Goal: Transaction & Acquisition: Purchase product/service

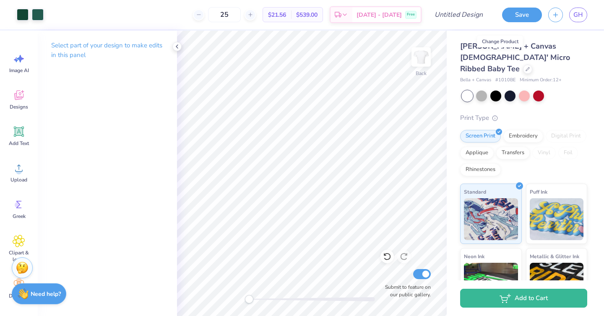
click at [523, 65] on div at bounding box center [527, 69] width 9 height 9
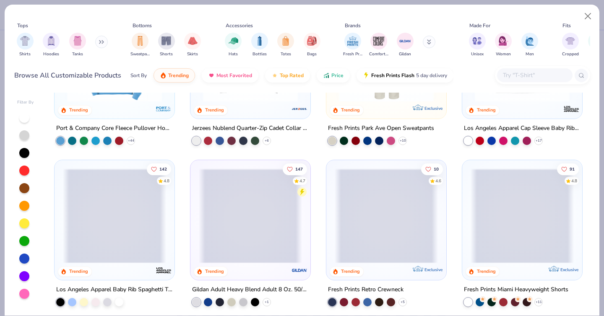
scroll to position [750, 0]
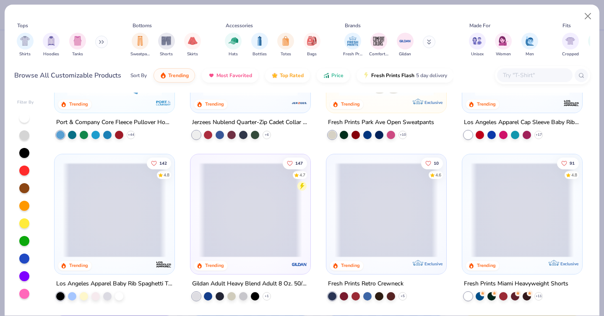
click at [530, 74] on input "text" at bounding box center [534, 75] width 65 height 10
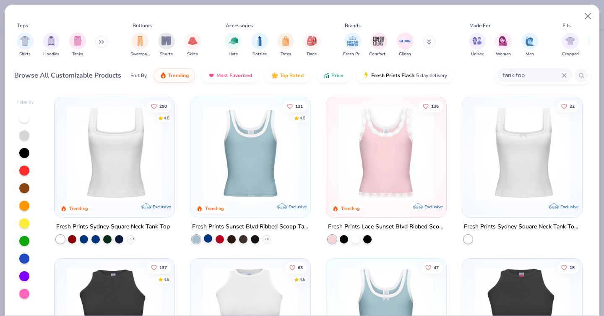
click at [209, 237] on div at bounding box center [208, 239] width 8 height 8
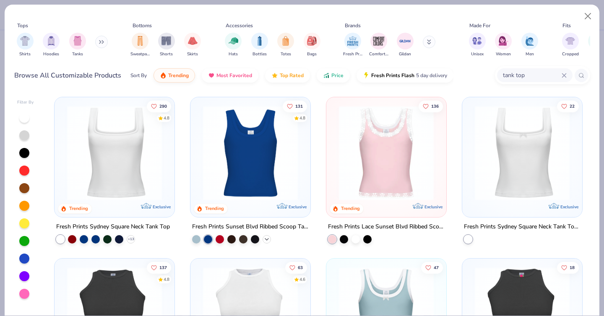
click at [267, 236] on icon at bounding box center [266, 239] width 7 height 7
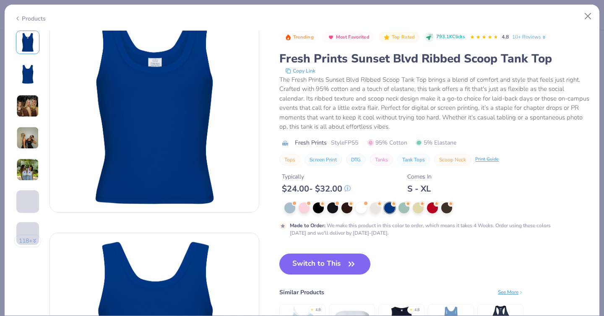
scroll to position [27, 0]
click at [287, 208] on div at bounding box center [289, 207] width 11 height 11
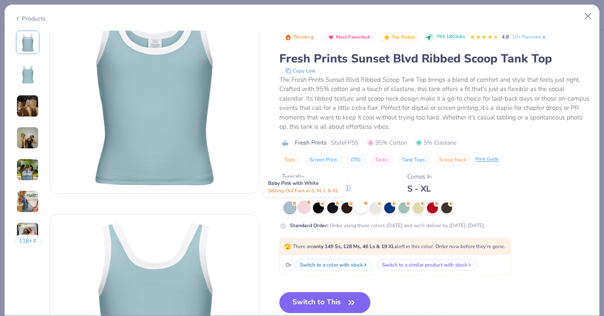
scroll to position [45, 0]
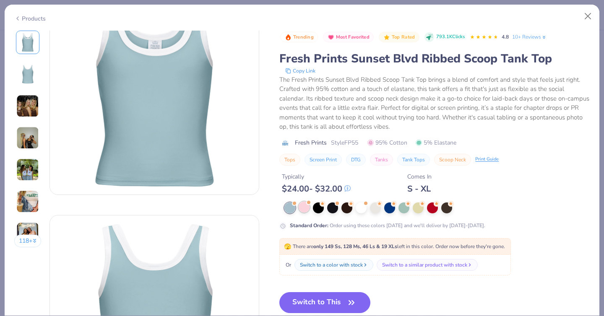
click at [307, 211] on div at bounding box center [304, 207] width 11 height 11
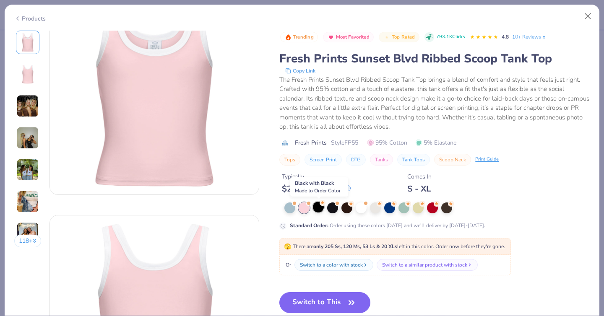
click at [319, 211] on div at bounding box center [318, 207] width 11 height 11
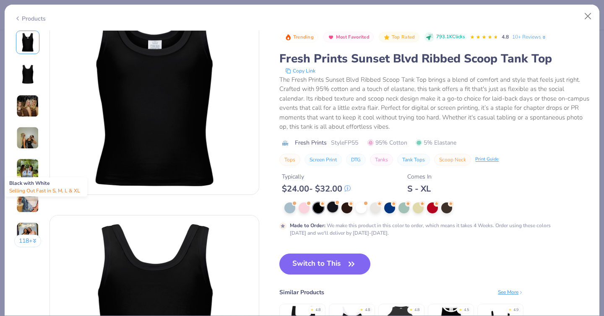
click at [334, 211] on div at bounding box center [332, 207] width 11 height 11
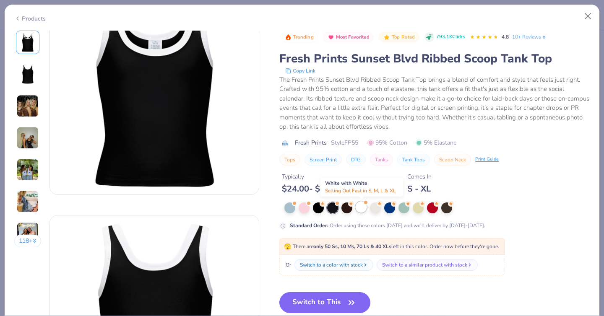
click at [361, 210] on div at bounding box center [361, 207] width 11 height 11
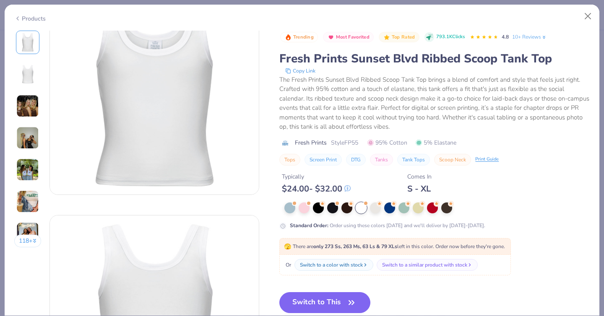
click at [37, 21] on div "Products" at bounding box center [302, 16] width 595 height 22
click at [29, 19] on div "Products" at bounding box center [29, 18] width 31 height 9
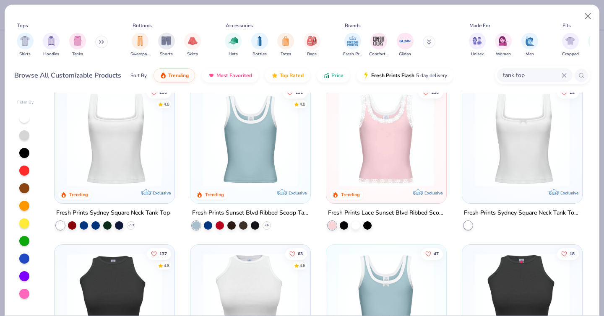
scroll to position [14, 0]
click at [95, 224] on div at bounding box center [95, 224] width 8 height 8
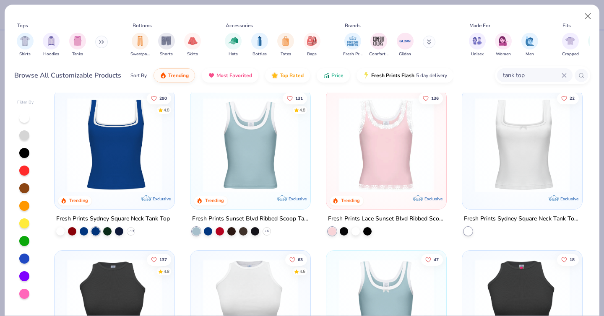
scroll to position [7, 0]
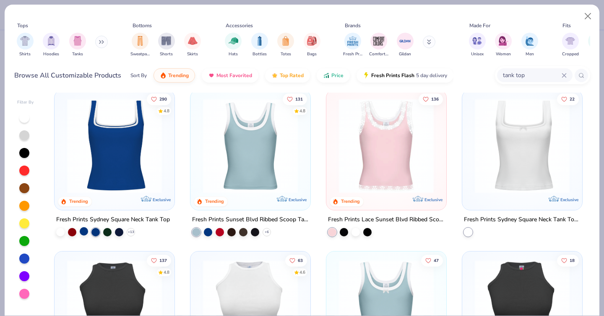
click at [85, 233] on div at bounding box center [84, 231] width 8 height 8
click at [97, 231] on div at bounding box center [95, 231] width 8 height 8
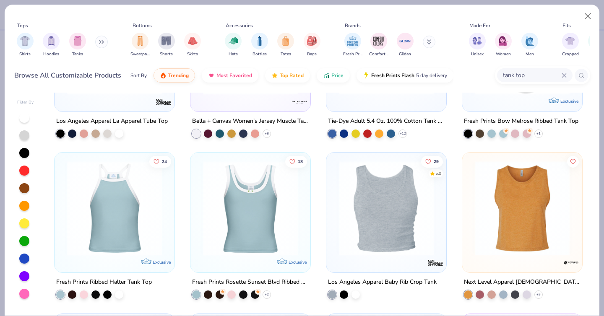
scroll to position [431, 0]
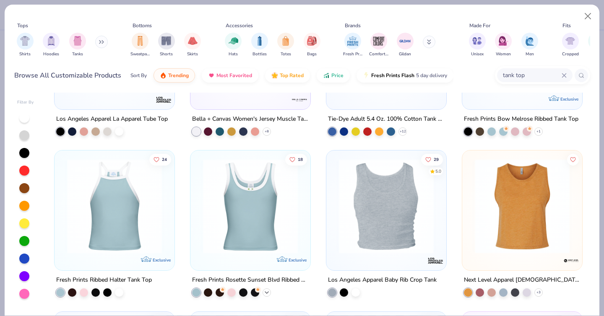
click at [266, 293] on polyline at bounding box center [266, 293] width 3 height 2
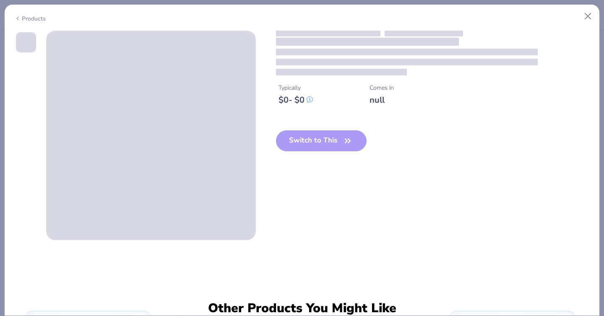
scroll to position [14, 0]
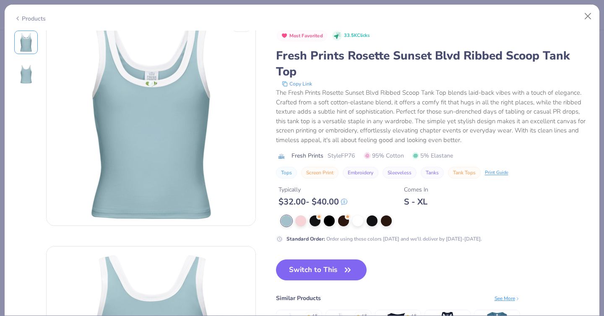
click at [33, 21] on div "Products" at bounding box center [302, 16] width 595 height 22
click at [30, 18] on div "Products" at bounding box center [29, 18] width 31 height 9
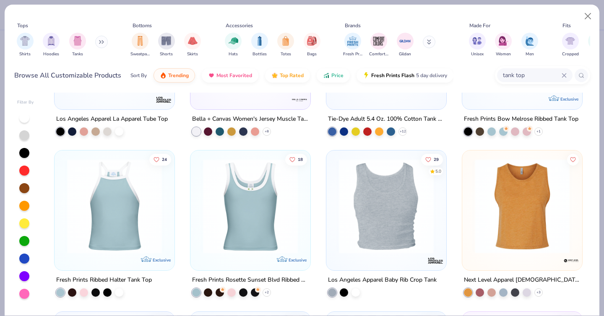
click at [550, 71] on input "tank top" at bounding box center [532, 75] width 60 height 10
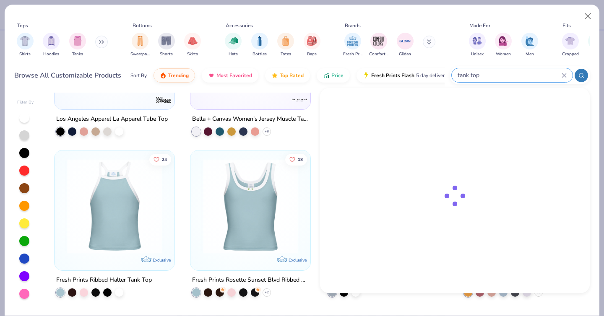
click at [563, 75] on icon at bounding box center [564, 75] width 5 height 5
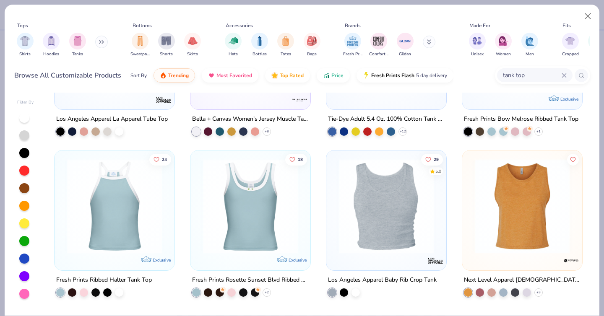
scroll to position [256, 0]
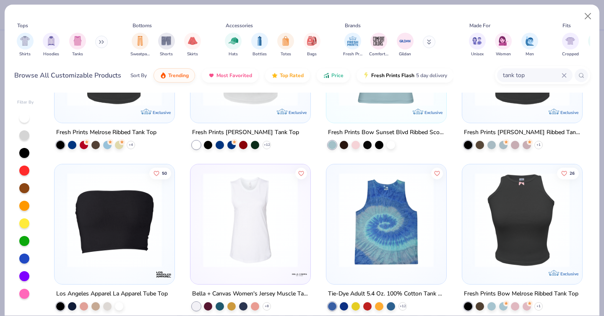
click at [545, 78] on input "tank top" at bounding box center [532, 75] width 60 height 10
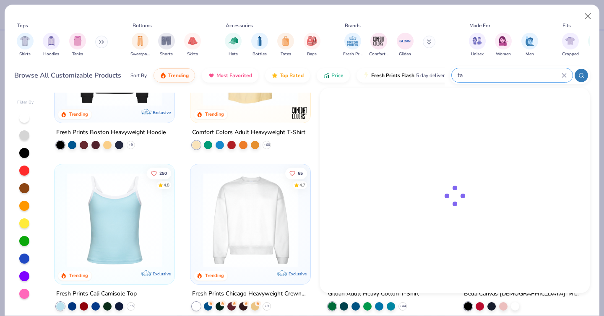
type input "t"
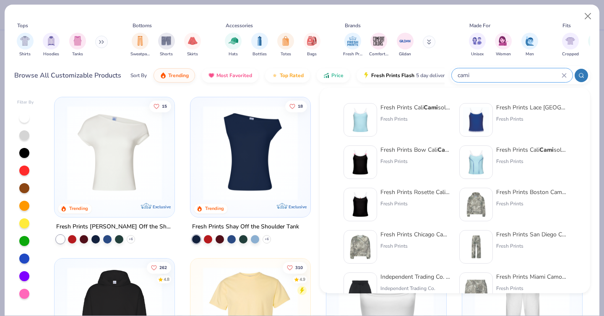
type input "cami"
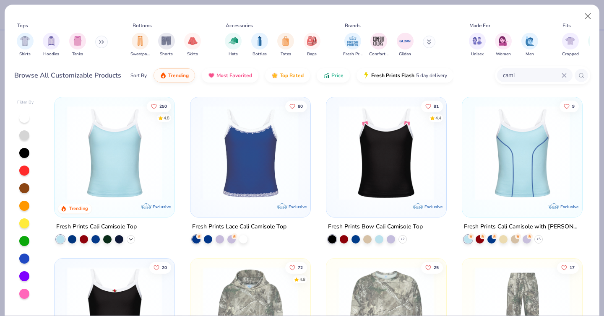
click at [132, 237] on icon at bounding box center [131, 239] width 7 height 7
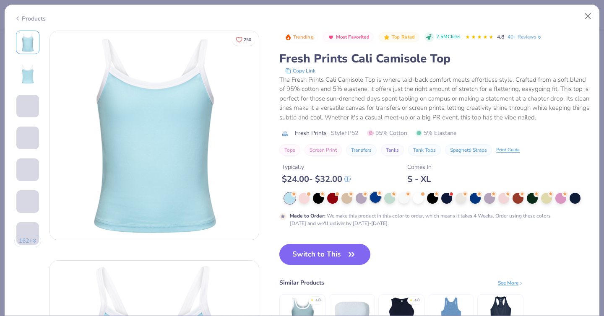
click at [374, 199] on div at bounding box center [375, 197] width 11 height 11
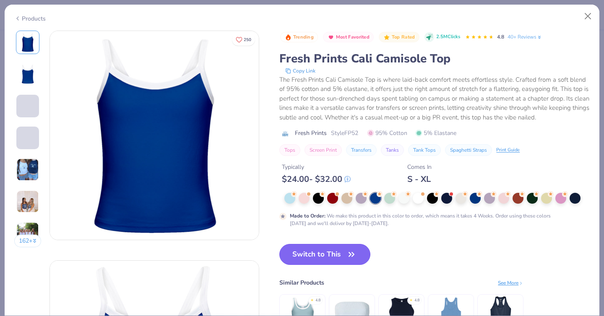
click at [316, 253] on button "Switch to This" at bounding box center [324, 254] width 91 height 21
type input "50"
type textarea "x"
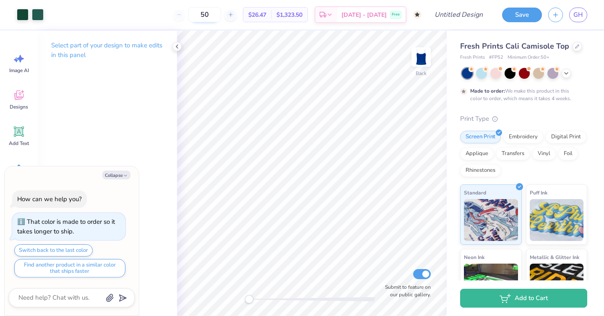
click at [221, 16] on input "50" at bounding box center [204, 14] width 33 height 15
type input "5"
type textarea "x"
type input "2"
type textarea "x"
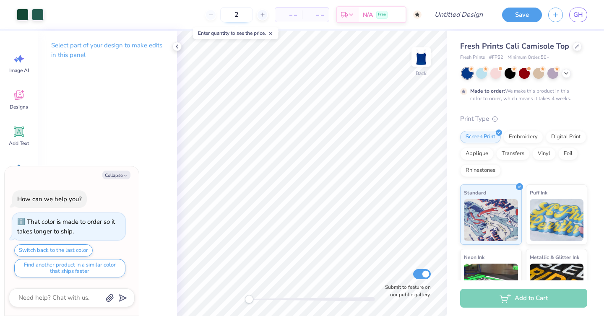
type input "25"
type textarea "x"
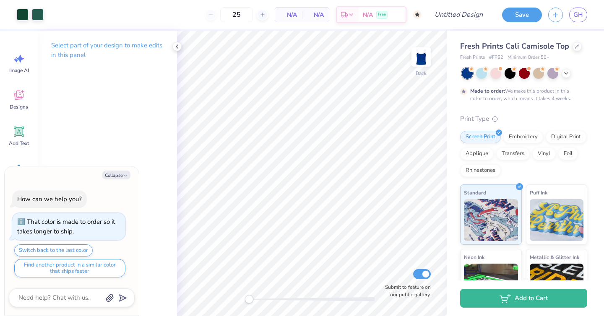
click at [228, 45] on body "Art colors 25 N/A Per Item N/A Total Est. Delivery N/A Free Design Title Save G…" at bounding box center [302, 158] width 604 height 316
type input "50"
click at [23, 13] on div at bounding box center [23, 14] width 12 height 12
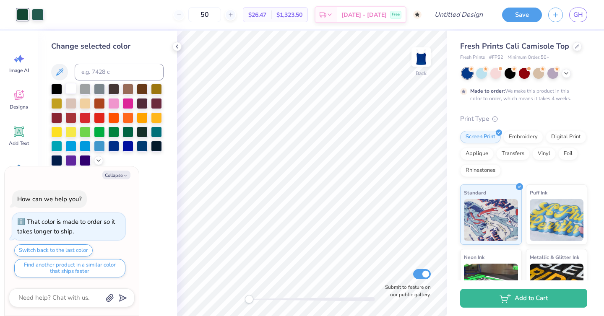
click at [72, 89] on div at bounding box center [70, 88] width 11 height 11
click at [32, 13] on div at bounding box center [38, 14] width 12 height 12
click at [72, 91] on div at bounding box center [70, 88] width 11 height 11
click at [35, 14] on div at bounding box center [38, 14] width 12 height 12
click at [69, 87] on div at bounding box center [70, 88] width 11 height 11
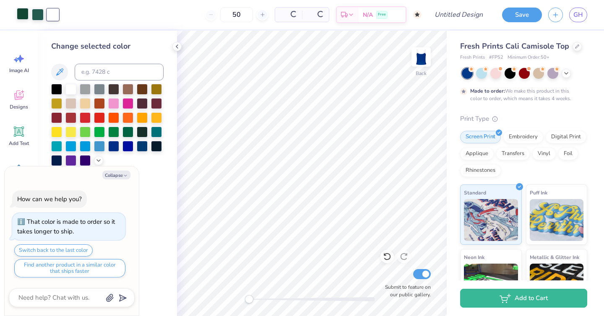
click at [20, 12] on div at bounding box center [23, 14] width 12 height 12
click at [74, 90] on div at bounding box center [70, 88] width 11 height 11
click at [113, 171] on button "Collapse" at bounding box center [116, 175] width 28 height 9
type textarea "x"
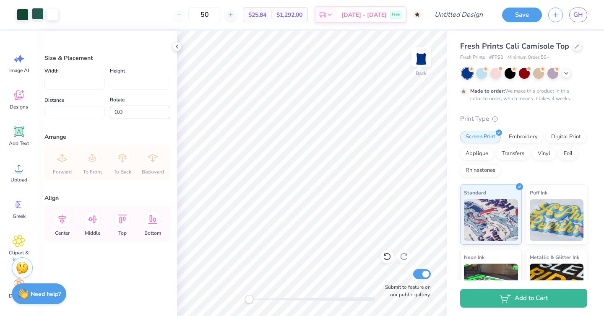
click at [32, 15] on div at bounding box center [38, 14] width 12 height 12
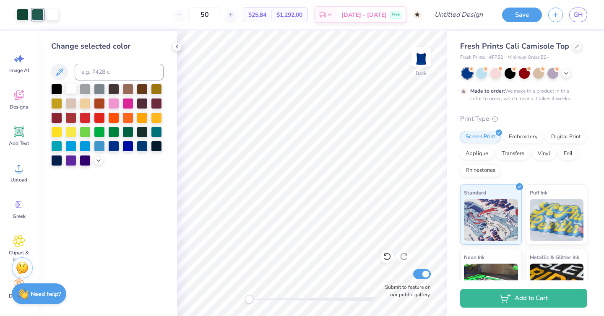
click at [68, 86] on div at bounding box center [70, 88] width 11 height 11
